Goal: Task Accomplishment & Management: Complete application form

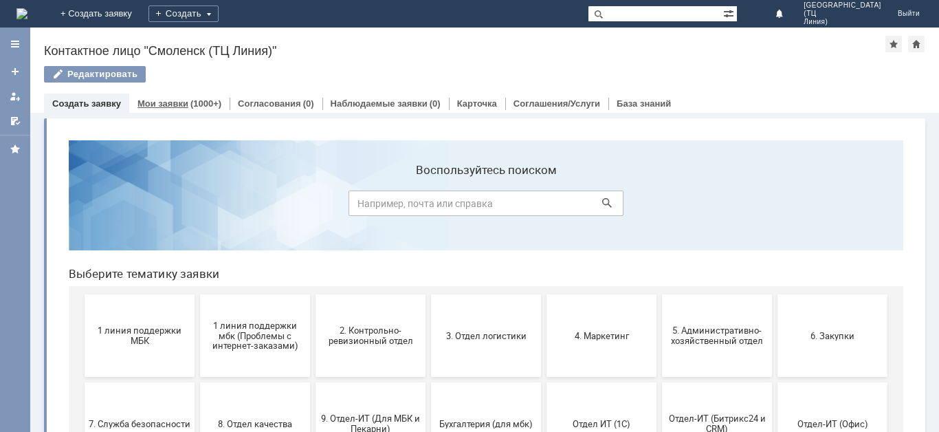
click at [174, 109] on div "Мои заявки (1000+)" at bounding box center [179, 103] width 100 height 20
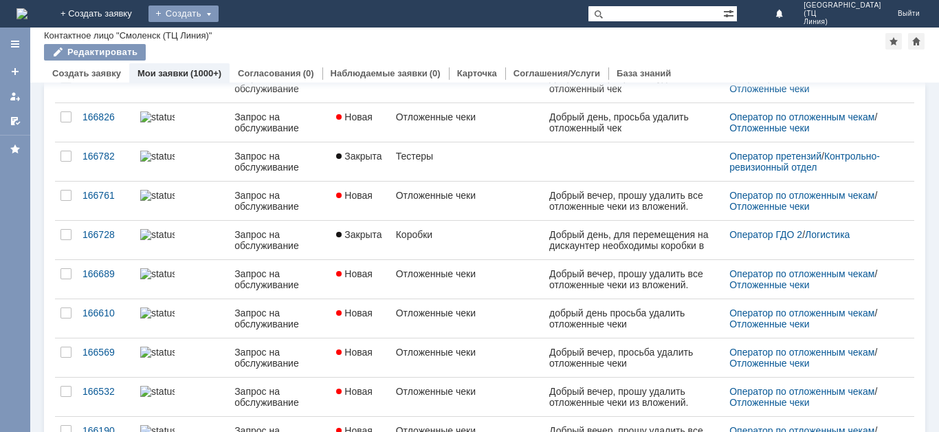
click at [219, 17] on div "Создать" at bounding box center [183, 13] width 70 height 16
click at [256, 39] on link "Заявка" at bounding box center [203, 41] width 104 height 16
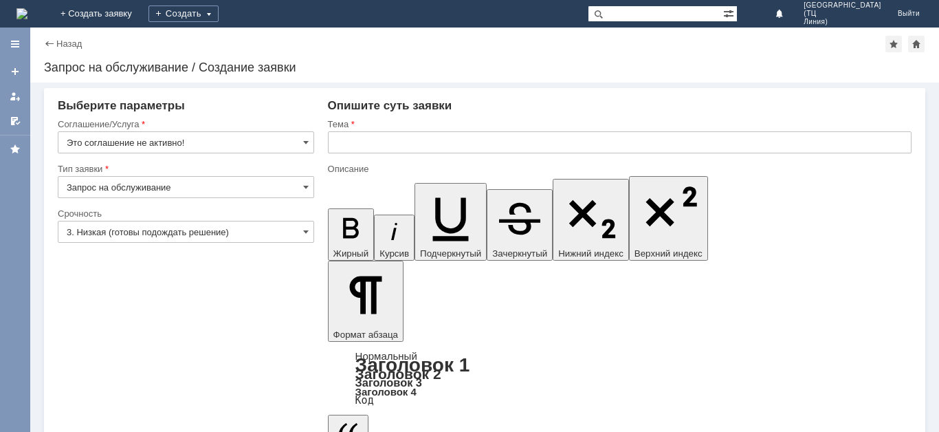
click at [157, 190] on input "Запрос на обслуживание" at bounding box center [186, 187] width 256 height 22
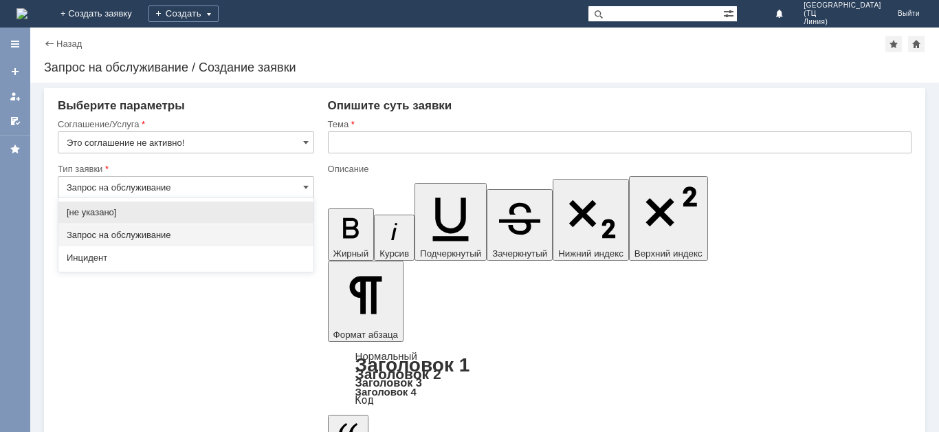
click at [180, 237] on span "Запрос на обслуживание" at bounding box center [186, 234] width 238 height 11
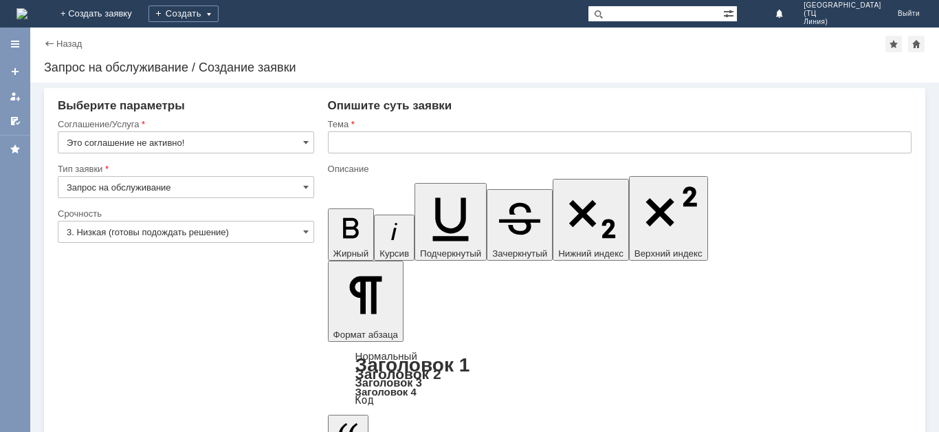
type input "Запрос на обслуживание"
click at [172, 148] on input "Это соглашение не активно!" at bounding box center [186, 142] width 256 height 22
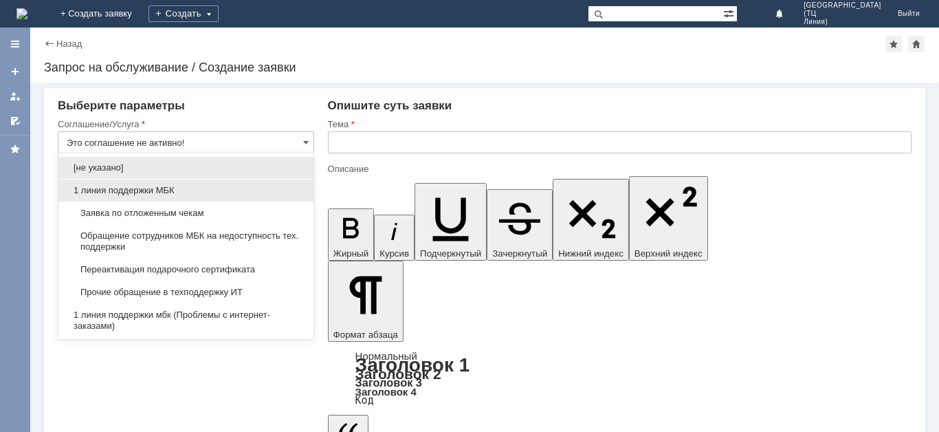
click at [184, 192] on span "1 линия поддержки МБК" at bounding box center [186, 190] width 238 height 11
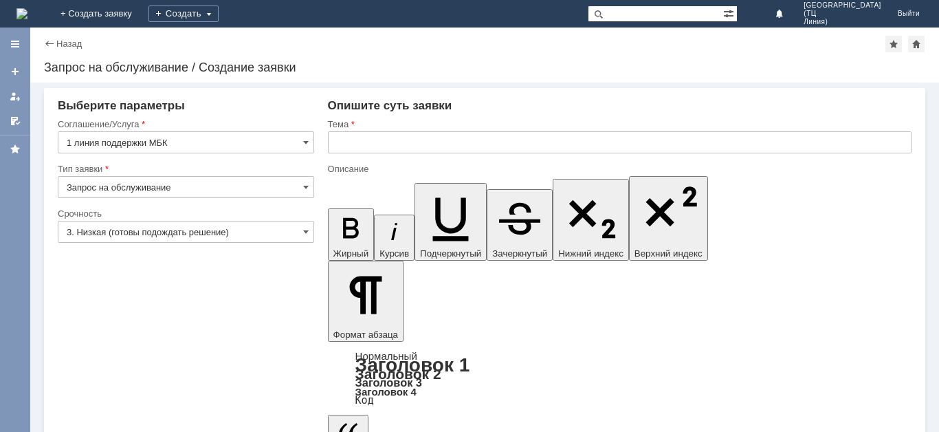
click at [278, 136] on input "1 линия поддержки МБК" at bounding box center [186, 142] width 256 height 22
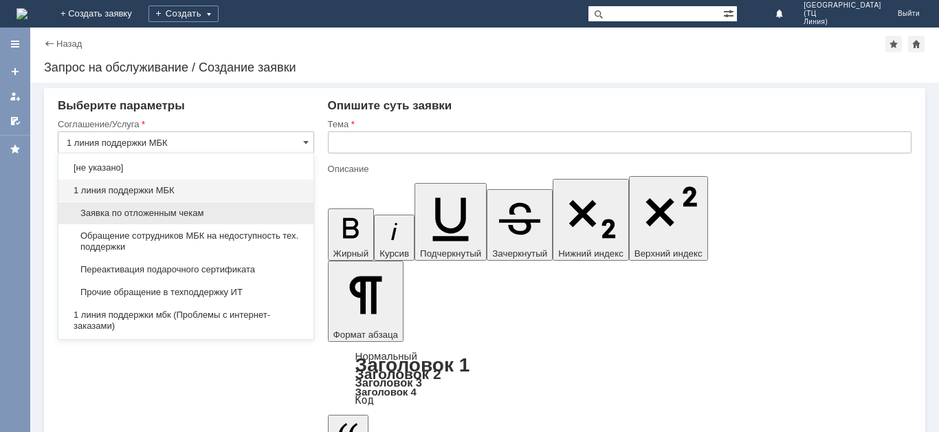
click at [196, 212] on span "Заявка по отложенным чекам" at bounding box center [186, 213] width 238 height 11
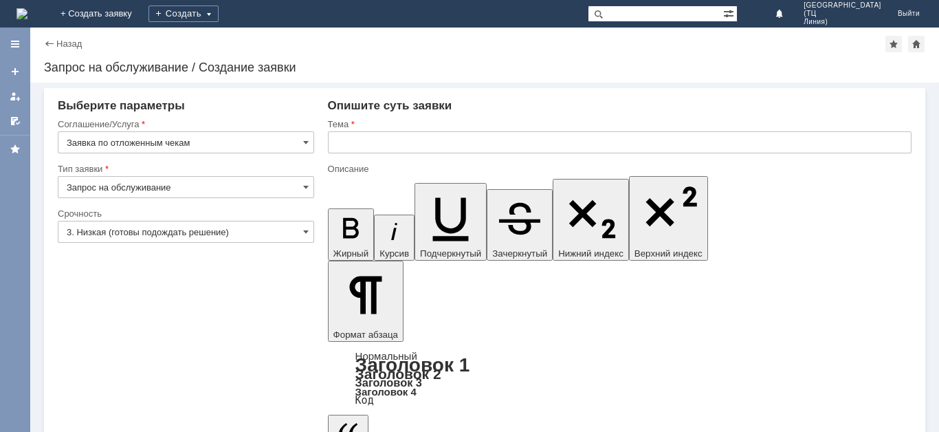
type input "Заявка по отложенным чекам"
click at [375, 145] on input "text" at bounding box center [619, 142] width 583 height 22
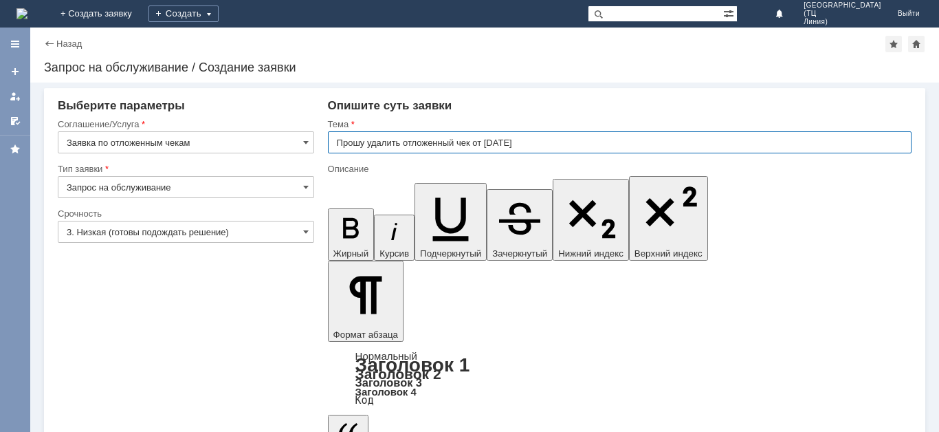
type input "Прошу удалить отложенный чек от [DATE]"
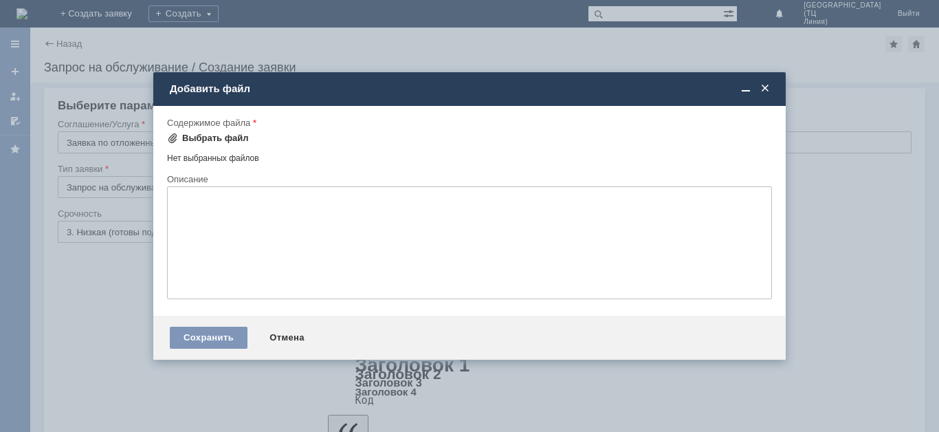
click at [234, 142] on div "Выбрать файл" at bounding box center [215, 138] width 67 height 11
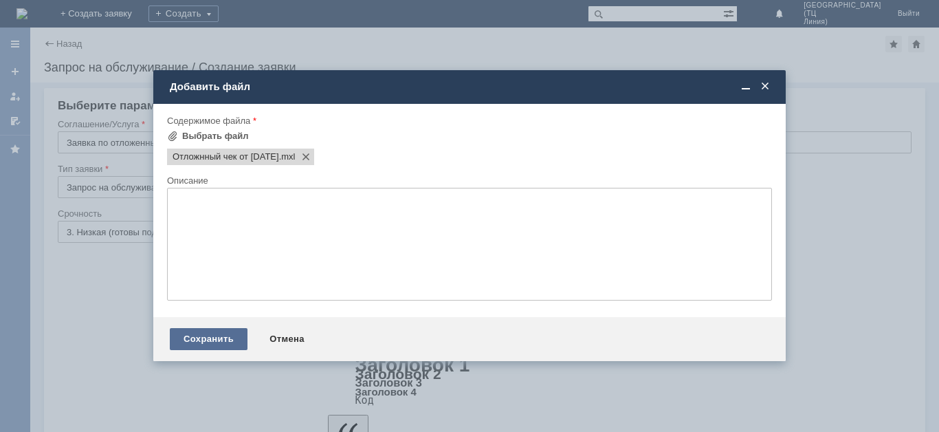
click at [207, 337] on div "Сохранить" at bounding box center [209, 339] width 78 height 22
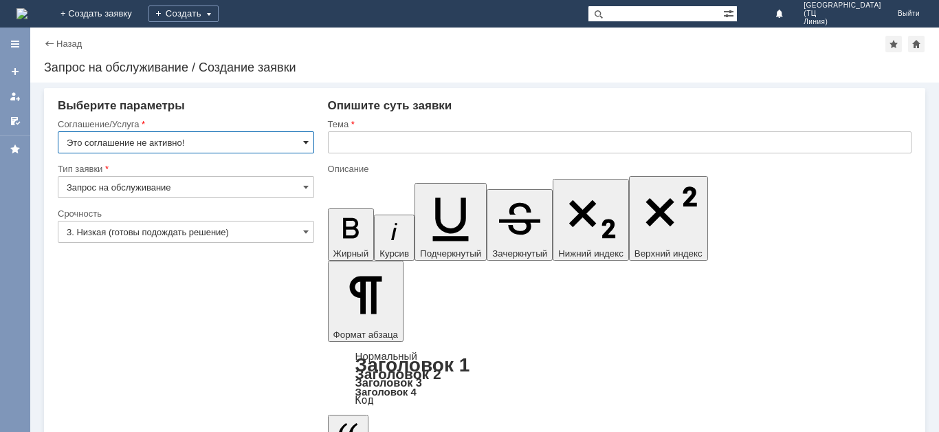
click at [306, 142] on span at bounding box center [305, 142] width 5 height 11
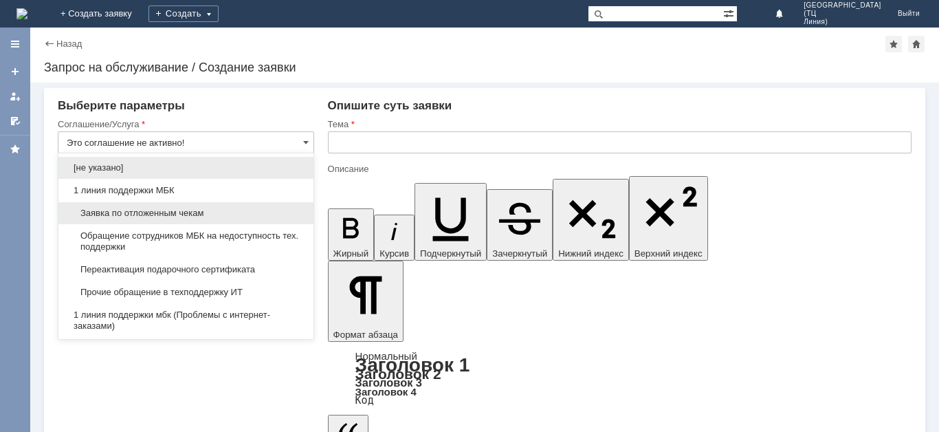
click at [187, 214] on span "Заявка по отложенным чекам" at bounding box center [186, 213] width 238 height 11
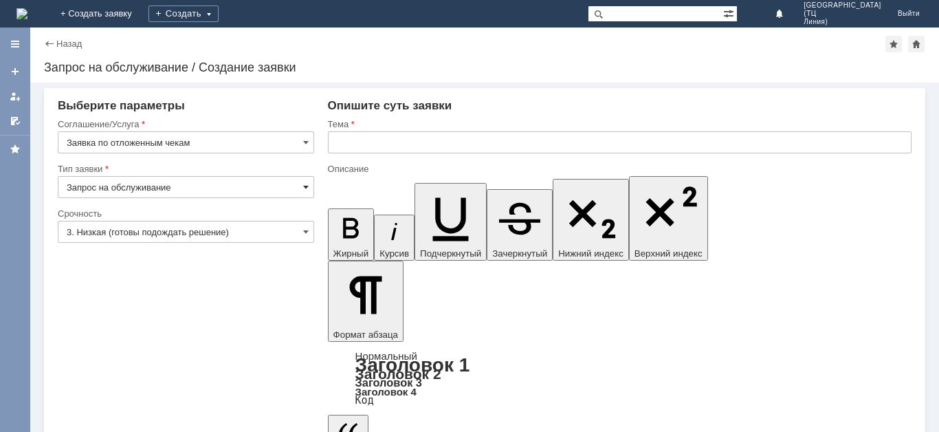
type input "Заявка по отложенным чекам"
click at [305, 183] on span at bounding box center [305, 186] width 5 height 11
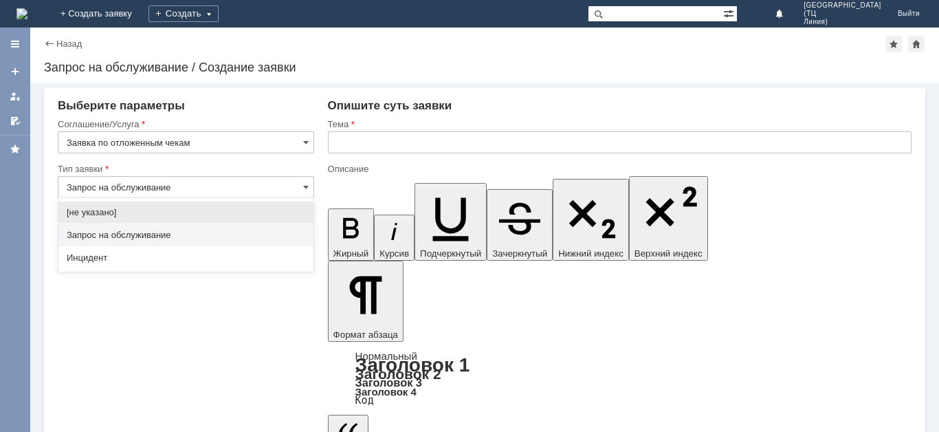
click at [262, 188] on input "Запрос на обслуживание" at bounding box center [186, 187] width 256 height 22
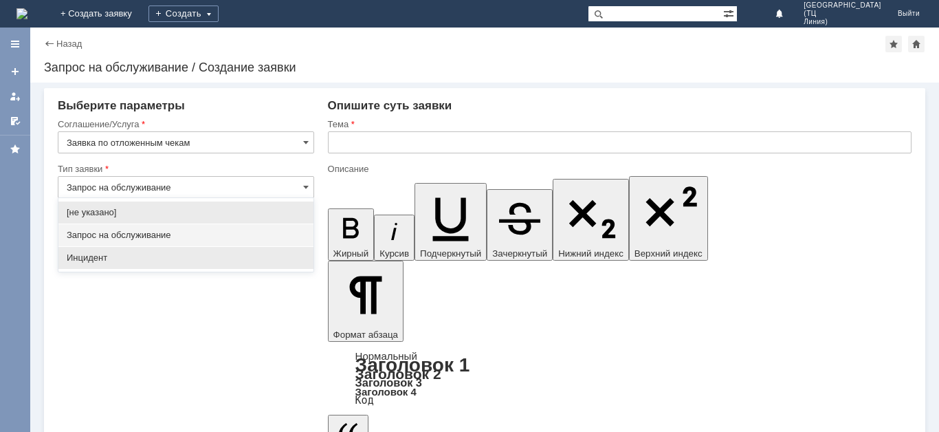
click at [203, 260] on span "Инцидент" at bounding box center [186, 257] width 238 height 11
type input "Инцидент"
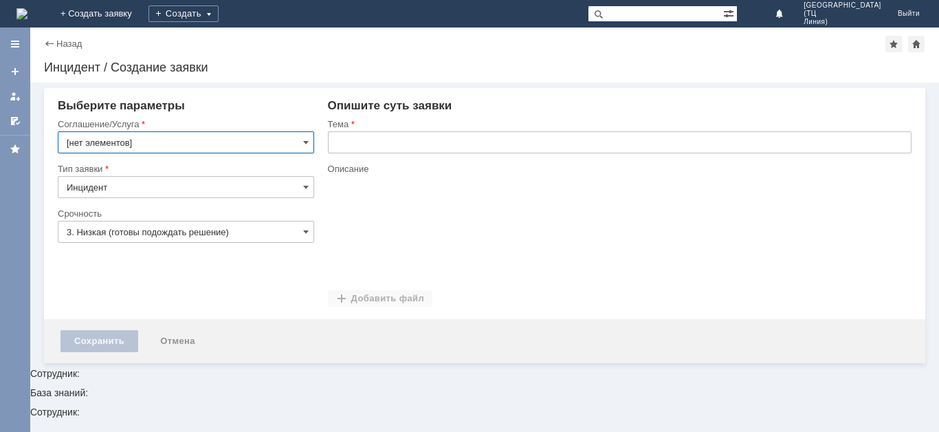
type input "Заявка по отложенным чекам"
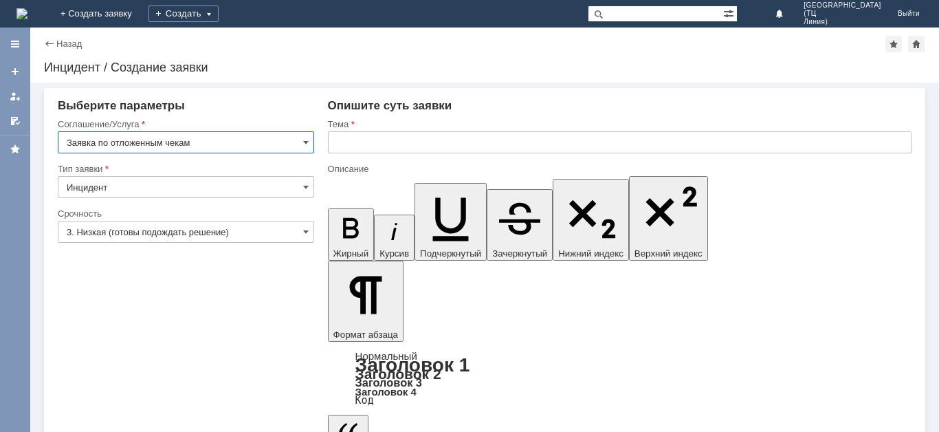
click at [302, 188] on input "Инцидент" at bounding box center [186, 187] width 256 height 22
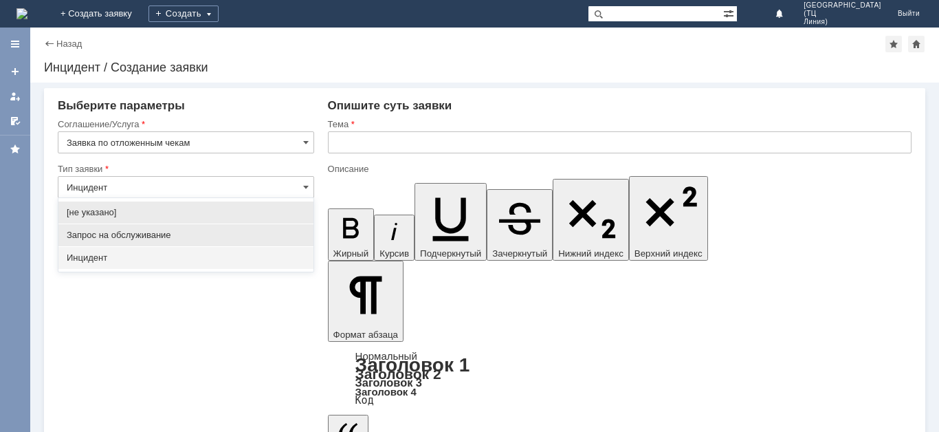
click at [169, 238] on span "Запрос на обслуживание" at bounding box center [186, 234] width 238 height 11
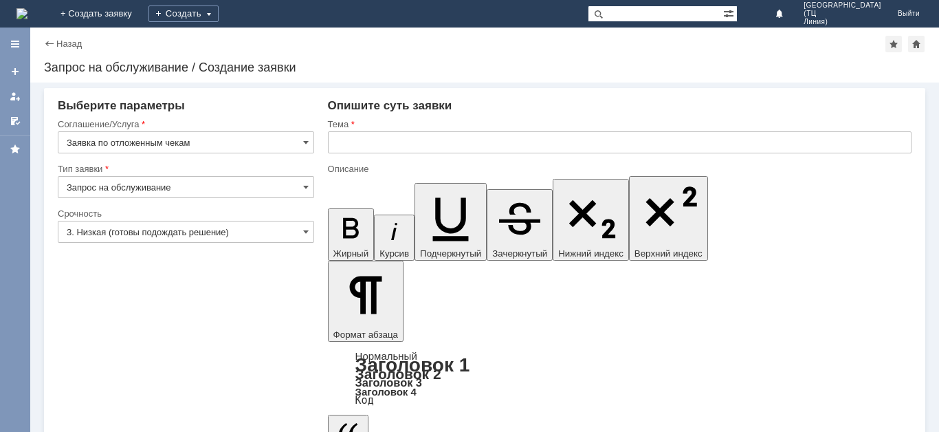
type input "Запрос на обслуживание"
click at [302, 231] on input "3. Низкая (готовы подождать решение)" at bounding box center [186, 232] width 256 height 22
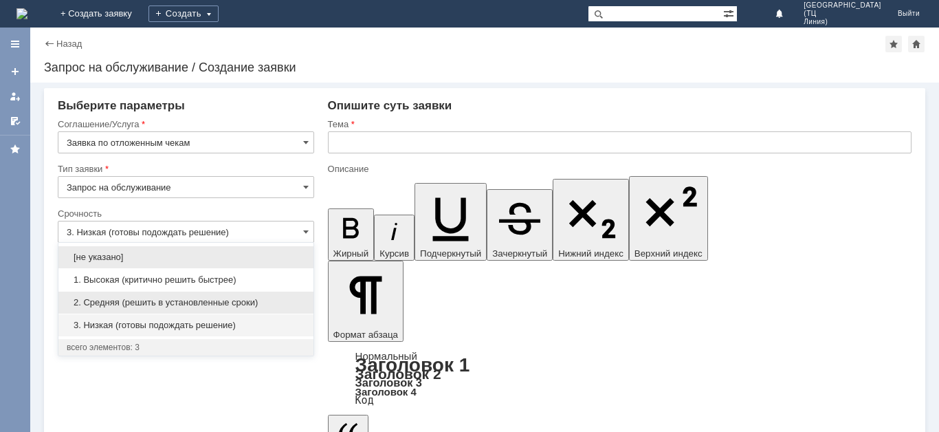
click at [168, 296] on div "2. Средняя (решить в установленные сроки)" at bounding box center [185, 302] width 255 height 22
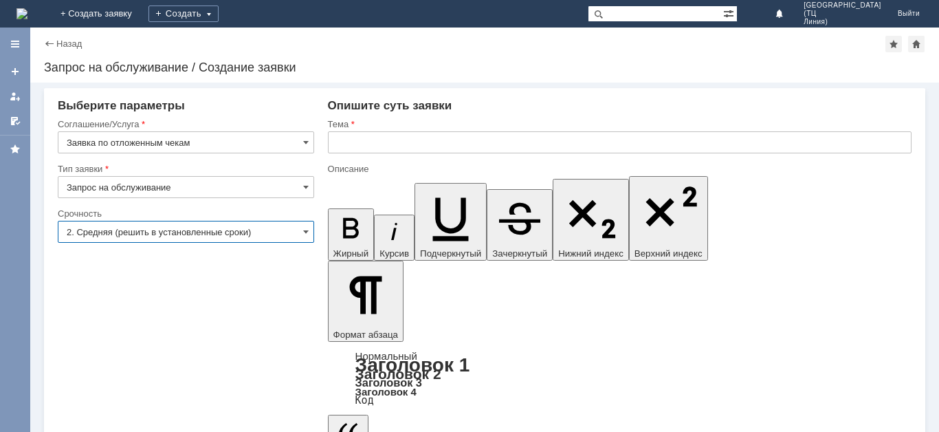
type input "2. Средняя (решить в установленные сроки)"
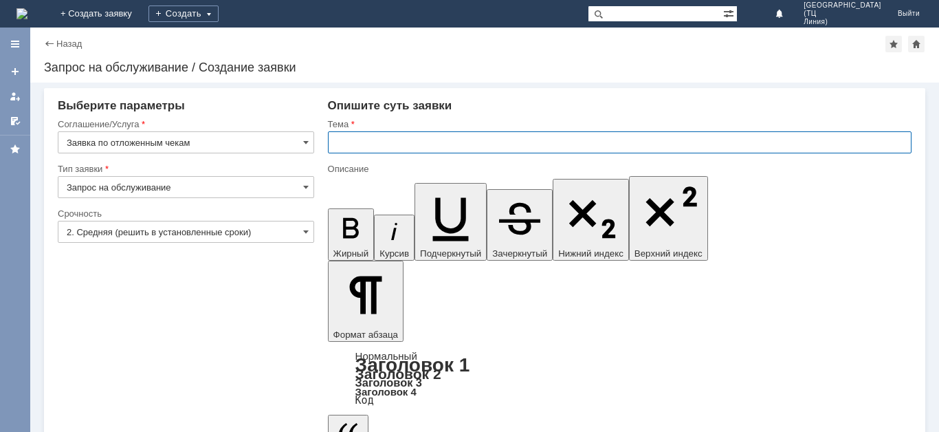
drag, startPoint x: 389, startPoint y: 138, endPoint x: 367, endPoint y: 168, distance: 37.4
click at [386, 139] on input "text" at bounding box center [619, 142] width 583 height 22
type input "[PERSON_NAME] удалить отложенный чек от [DATE]"
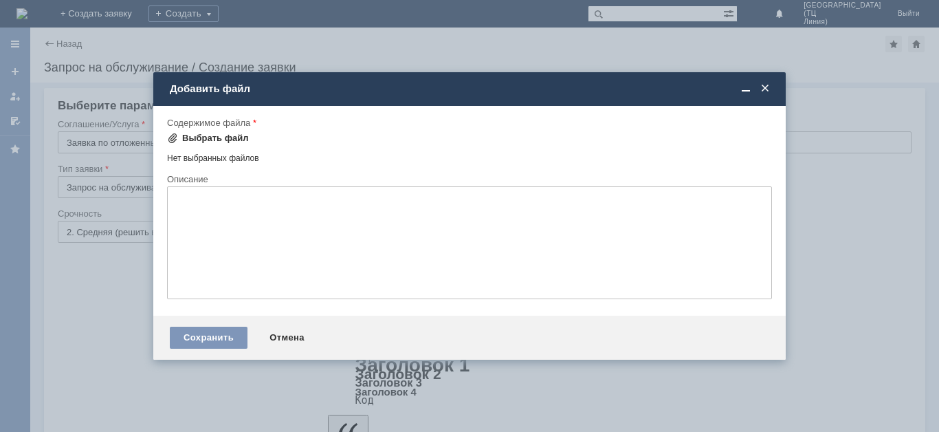
click at [219, 135] on div "Выбрать файл" at bounding box center [215, 138] width 67 height 11
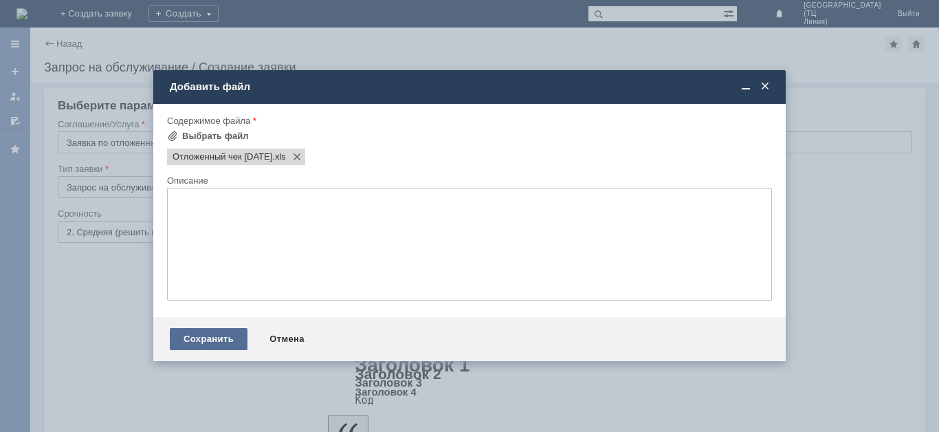
click at [216, 335] on div "Сохранить" at bounding box center [209, 339] width 78 height 22
